Goal: Navigation & Orientation: Find specific page/section

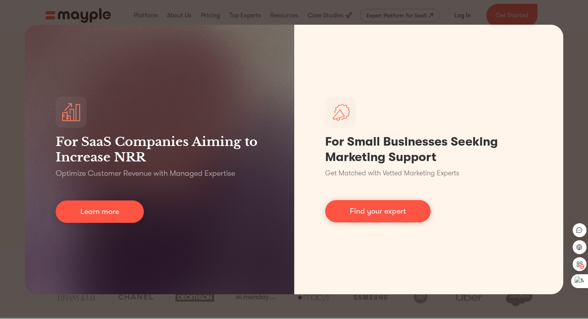
click at [561, 11] on div "For SaaS Companies Aiming to Increase NRR Optimize Customer Revenue with Manage…" at bounding box center [294, 159] width 588 height 319
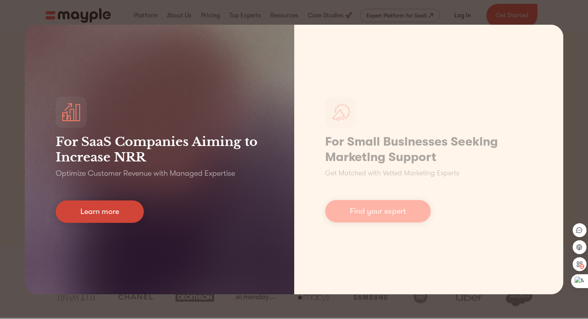
click at [71, 214] on link "Learn more" at bounding box center [100, 212] width 88 height 22
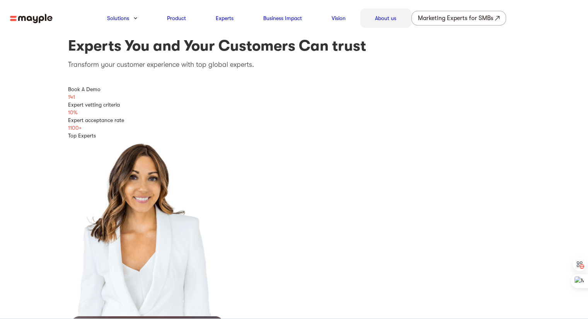
click at [388, 20] on link "About us" at bounding box center [385, 18] width 21 height 9
